Goal: Task Accomplishment & Management: Manage account settings

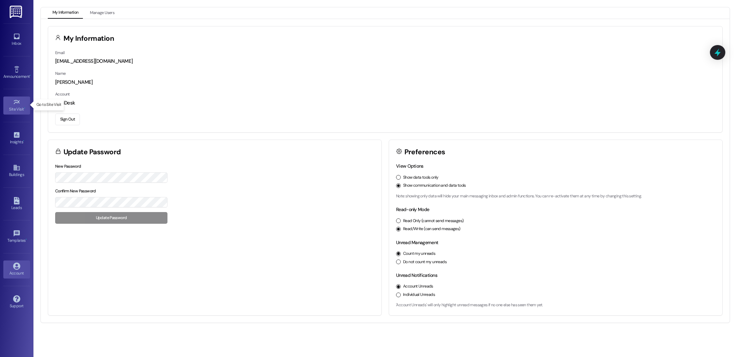
click at [18, 103] on icon at bounding box center [16, 102] width 7 height 7
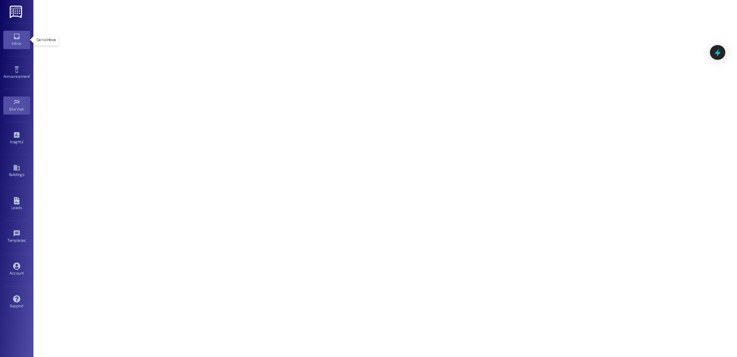
click at [11, 38] on link "Inbox" at bounding box center [16, 40] width 27 height 18
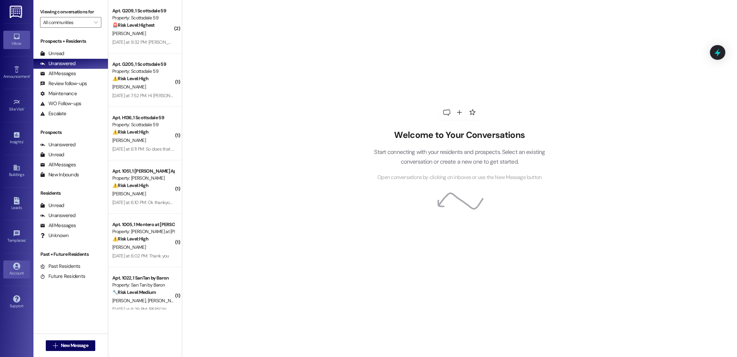
click at [14, 266] on icon at bounding box center [16, 266] width 7 height 7
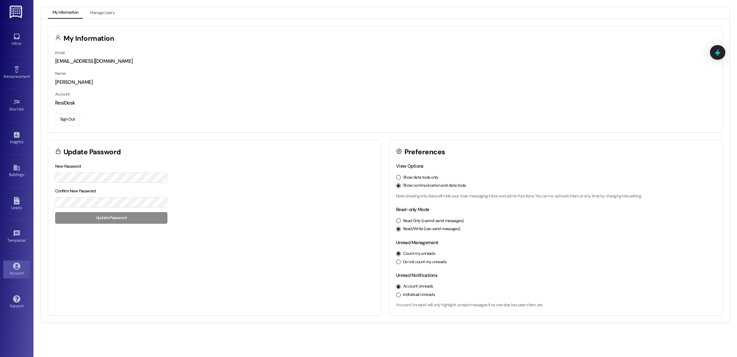
click at [71, 116] on button "Sign Out" at bounding box center [67, 120] width 25 height 12
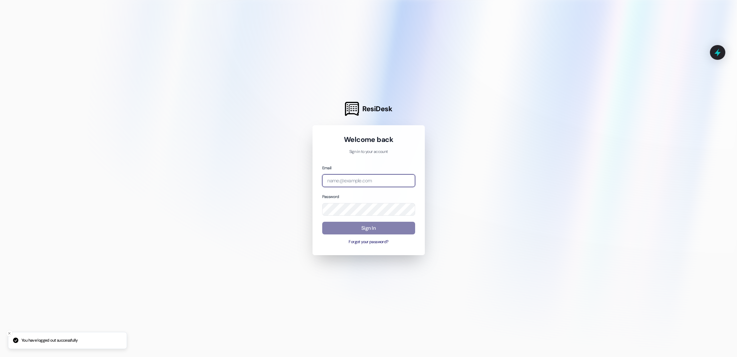
click at [366, 184] on input "email" at bounding box center [368, 180] width 93 height 13
click at [0, 357] on com-1password-button at bounding box center [0, 357] width 0 height 0
click at [405, 185] on input "email" at bounding box center [368, 180] width 93 height 13
click at [0, 357] on com-1password-button at bounding box center [0, 357] width 0 height 0
click at [384, 184] on input "email" at bounding box center [368, 180] width 93 height 13
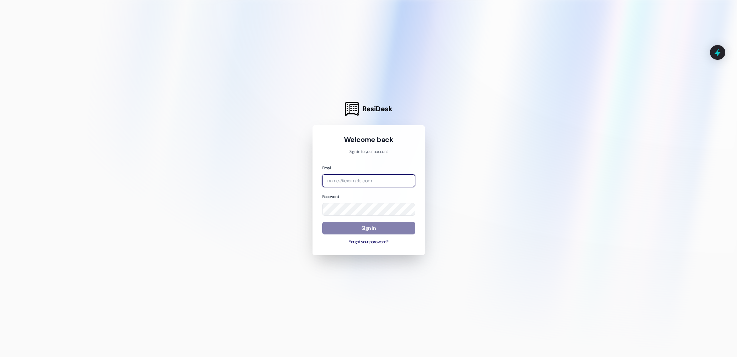
click at [0, 357] on com-1password-button at bounding box center [0, 357] width 0 height 0
click at [451, 184] on div at bounding box center [368, 178] width 737 height 357
click at [381, 176] on input "email" at bounding box center [368, 180] width 93 height 13
click at [0, 357] on com-1password-button at bounding box center [0, 357] width 0 height 0
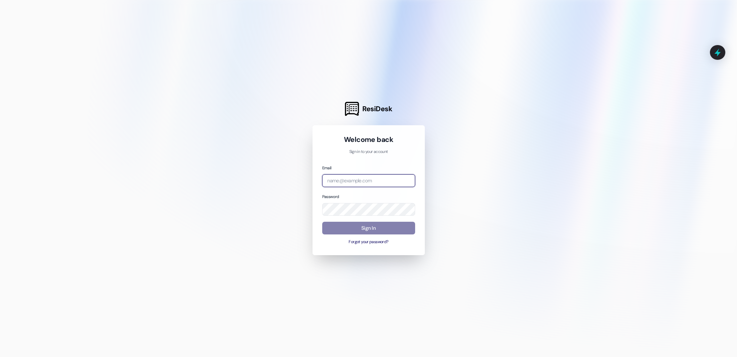
click at [351, 179] on input "email" at bounding box center [368, 180] width 93 height 13
type input "fdsf"
click at [375, 183] on input "email" at bounding box center [368, 180] width 93 height 13
type input "[EMAIL_ADDRESS][DOMAIN_NAME]"
